Goal: Task Accomplishment & Management: Complete application form

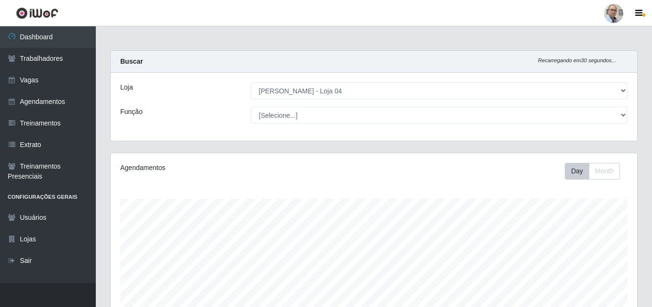
select select "251"
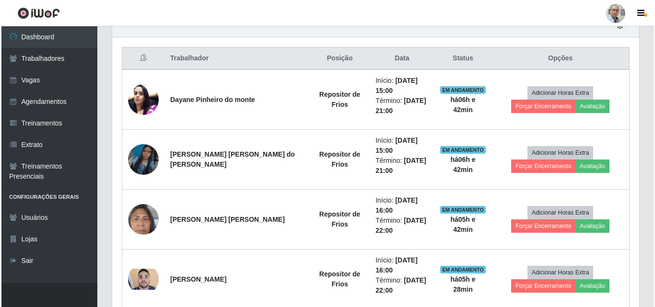
scroll to position [199, 527]
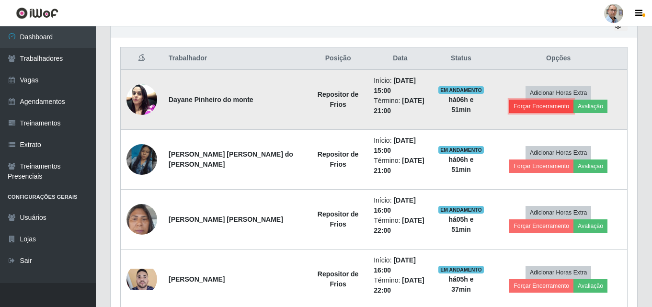
click at [574, 100] on button "Forçar Encerramento" at bounding box center [541, 106] width 64 height 13
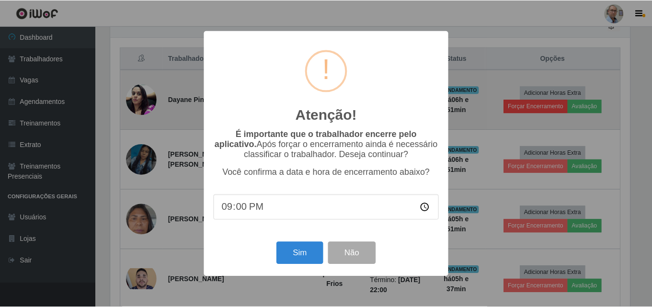
scroll to position [199, 522]
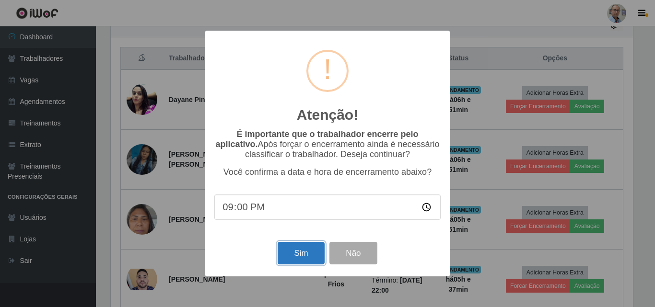
click at [303, 251] on button "Sim" at bounding box center [300, 253] width 46 height 23
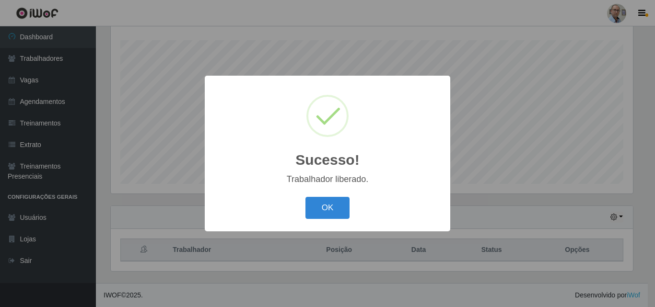
click at [588, 153] on div "Sucesso! × Trabalhador liberado. OK Cancel" at bounding box center [327, 153] width 655 height 307
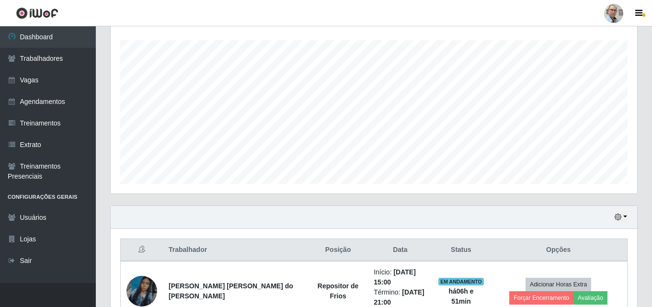
scroll to position [302, 0]
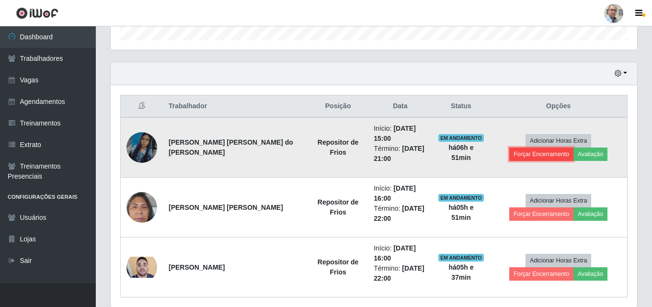
click at [574, 148] on button "Forçar Encerramento" at bounding box center [541, 154] width 64 height 13
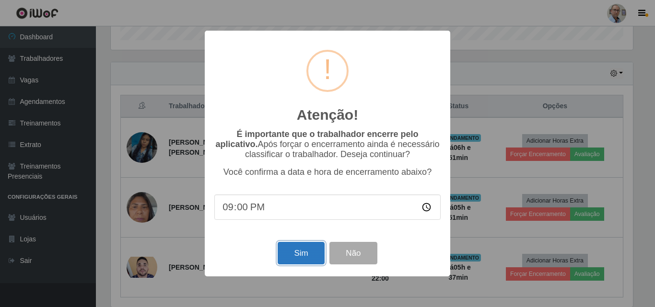
click at [302, 252] on button "Sim" at bounding box center [300, 253] width 46 height 23
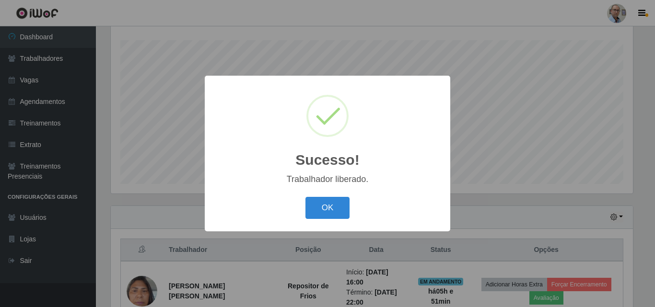
click at [483, 161] on div "Sucesso! × Trabalhador liberado. OK Cancel" at bounding box center [327, 153] width 655 height 307
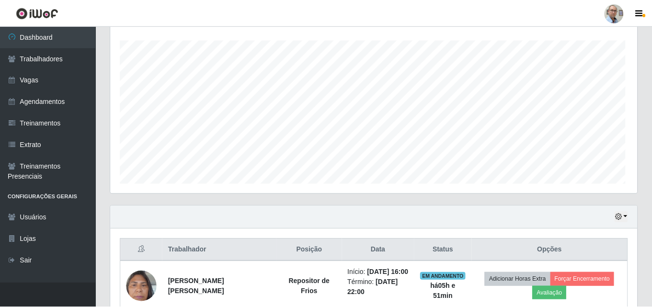
scroll to position [199, 527]
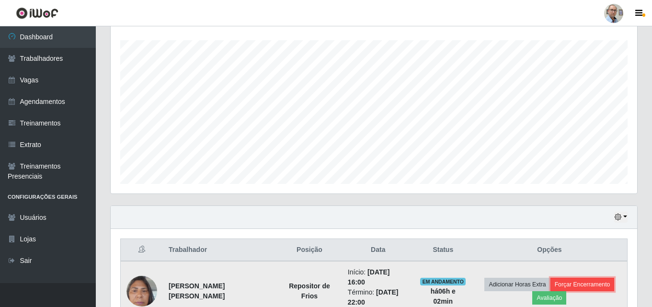
click at [604, 285] on button "Forçar Encerramento" at bounding box center [583, 284] width 64 height 13
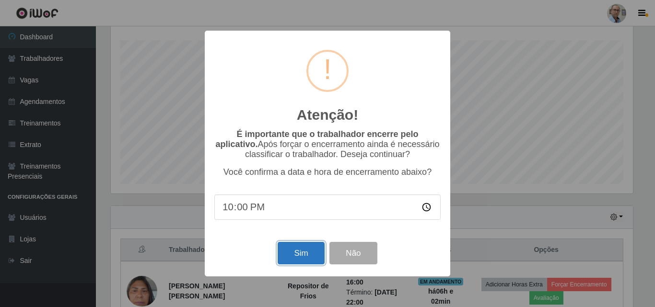
click at [295, 255] on button "Sim" at bounding box center [300, 253] width 46 height 23
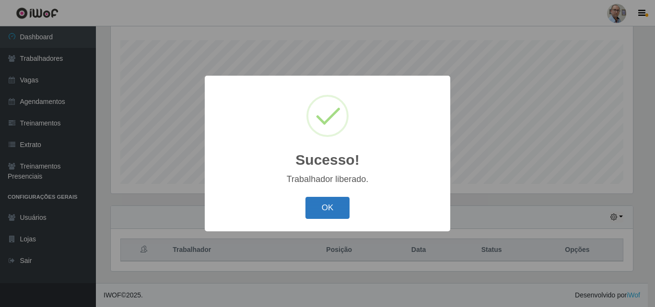
click at [331, 208] on button "OK" at bounding box center [327, 208] width 45 height 23
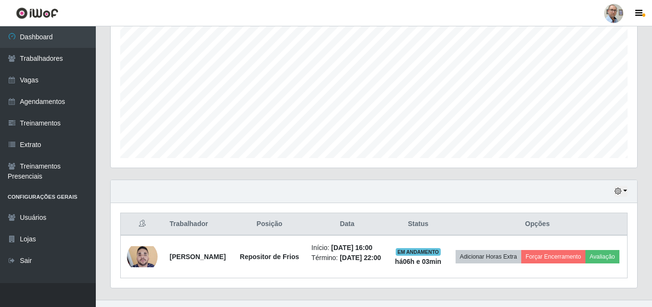
scroll to position [208, 0]
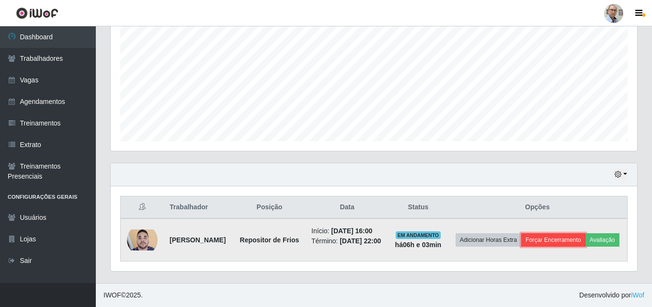
click at [586, 233] on button "Forçar Encerramento" at bounding box center [553, 239] width 64 height 13
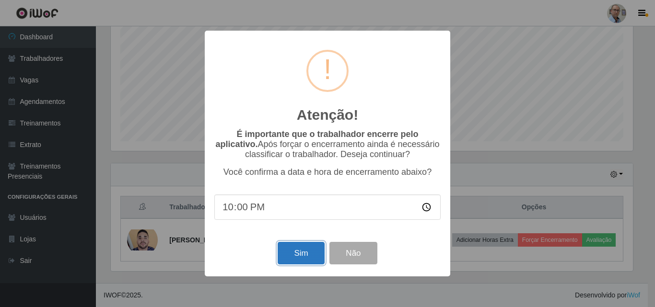
click at [298, 253] on button "Sim" at bounding box center [300, 253] width 46 height 23
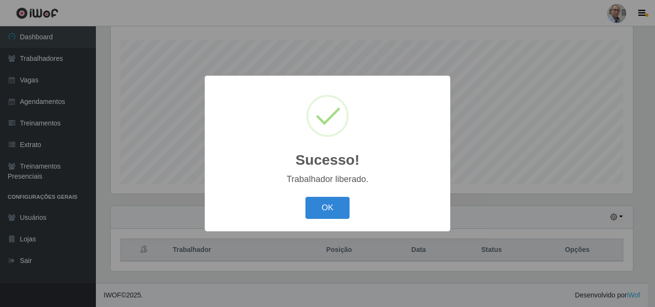
click at [305, 197] on button "OK" at bounding box center [327, 208] width 45 height 23
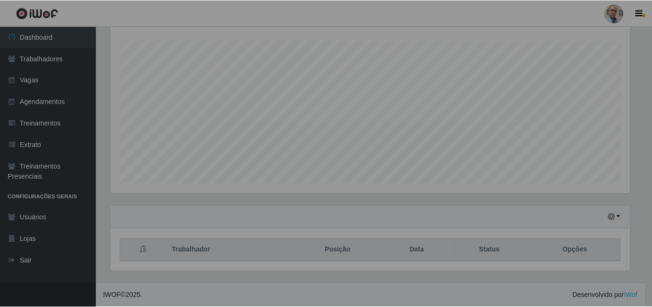
scroll to position [199, 527]
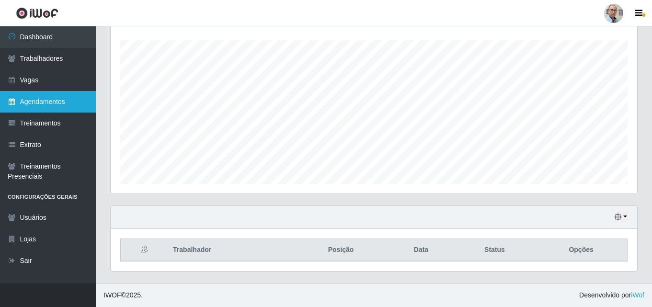
click at [55, 104] on link "Agendamentos" at bounding box center [48, 102] width 96 height 22
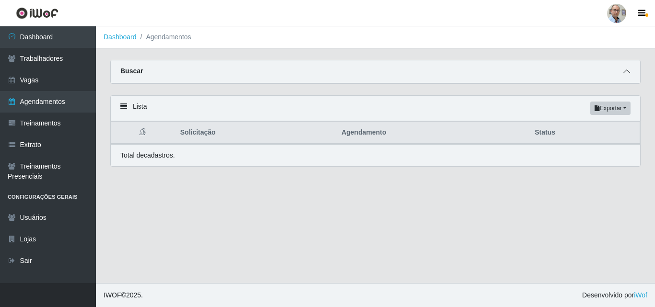
click at [626, 72] on icon at bounding box center [626, 71] width 7 height 7
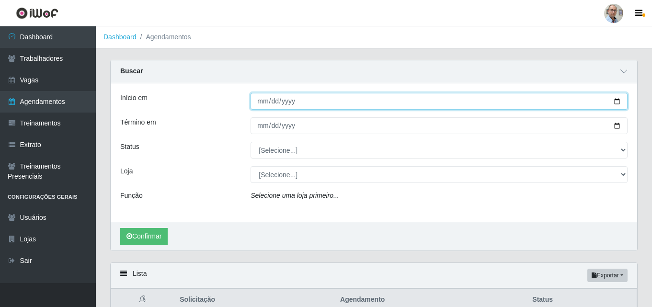
click at [618, 103] on input "Início em" at bounding box center [439, 101] width 377 height 17
type input "[DATE]"
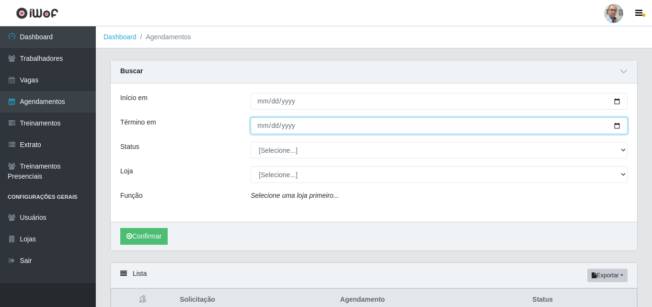
click at [624, 126] on input "Término em" at bounding box center [439, 125] width 377 height 17
click at [616, 126] on input "Término em" at bounding box center [439, 125] width 377 height 17
type input "[DATE]"
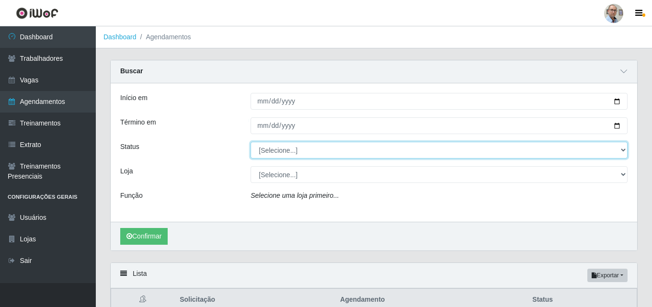
click at [337, 151] on select "[Selecione...] AGENDADO AGUARDANDO LIBERAR EM ANDAMENTO EM REVISÃO FINALIZADO C…" at bounding box center [439, 150] width 377 height 17
select select "AGENDADO"
click at [251, 142] on select "[Selecione...] AGENDADO AGUARDANDO LIBERAR EM ANDAMENTO EM REVISÃO FINALIZADO C…" at bounding box center [439, 150] width 377 height 17
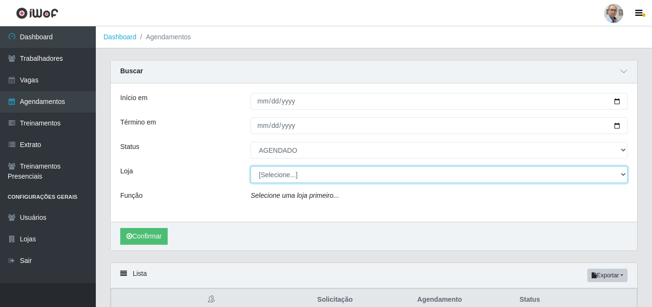
click at [294, 183] on select "[Selecione...] Mar Vermelho - Loja 04" at bounding box center [439, 174] width 377 height 17
select select "251"
click at [251, 167] on select "[Selecione...] Mar Vermelho - Loja 04" at bounding box center [439, 174] width 377 height 17
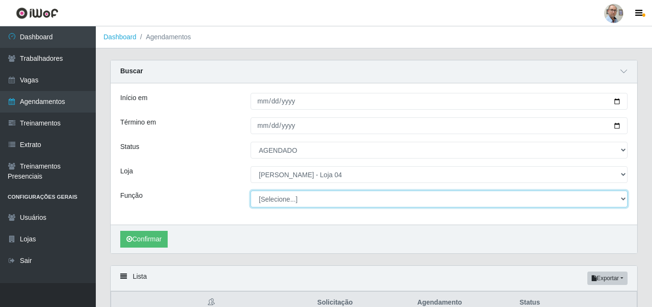
click at [291, 202] on select "[Selecione...] ASG ASG + ASG ++ Auxiliar de Depósito Auxiliar de Depósito + Aux…" at bounding box center [439, 199] width 377 height 17
select select "22"
click at [251, 191] on select "[Selecione...] ASG ASG + ASG ++ Auxiliar de Depósito Auxiliar de Depósito + Aux…" at bounding box center [439, 199] width 377 height 17
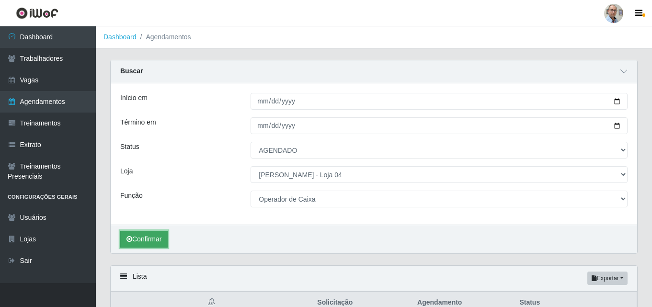
click at [152, 242] on button "Confirmar" at bounding box center [143, 239] width 47 height 17
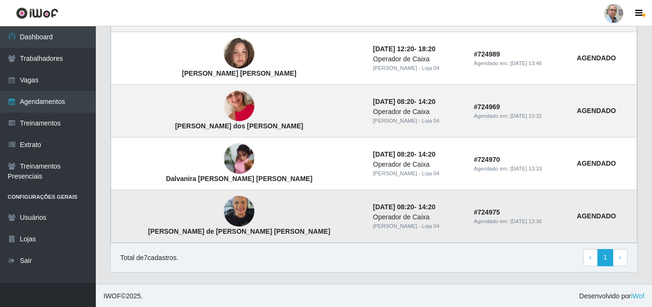
scroll to position [442, 0]
